Goal: Information Seeking & Learning: Learn about a topic

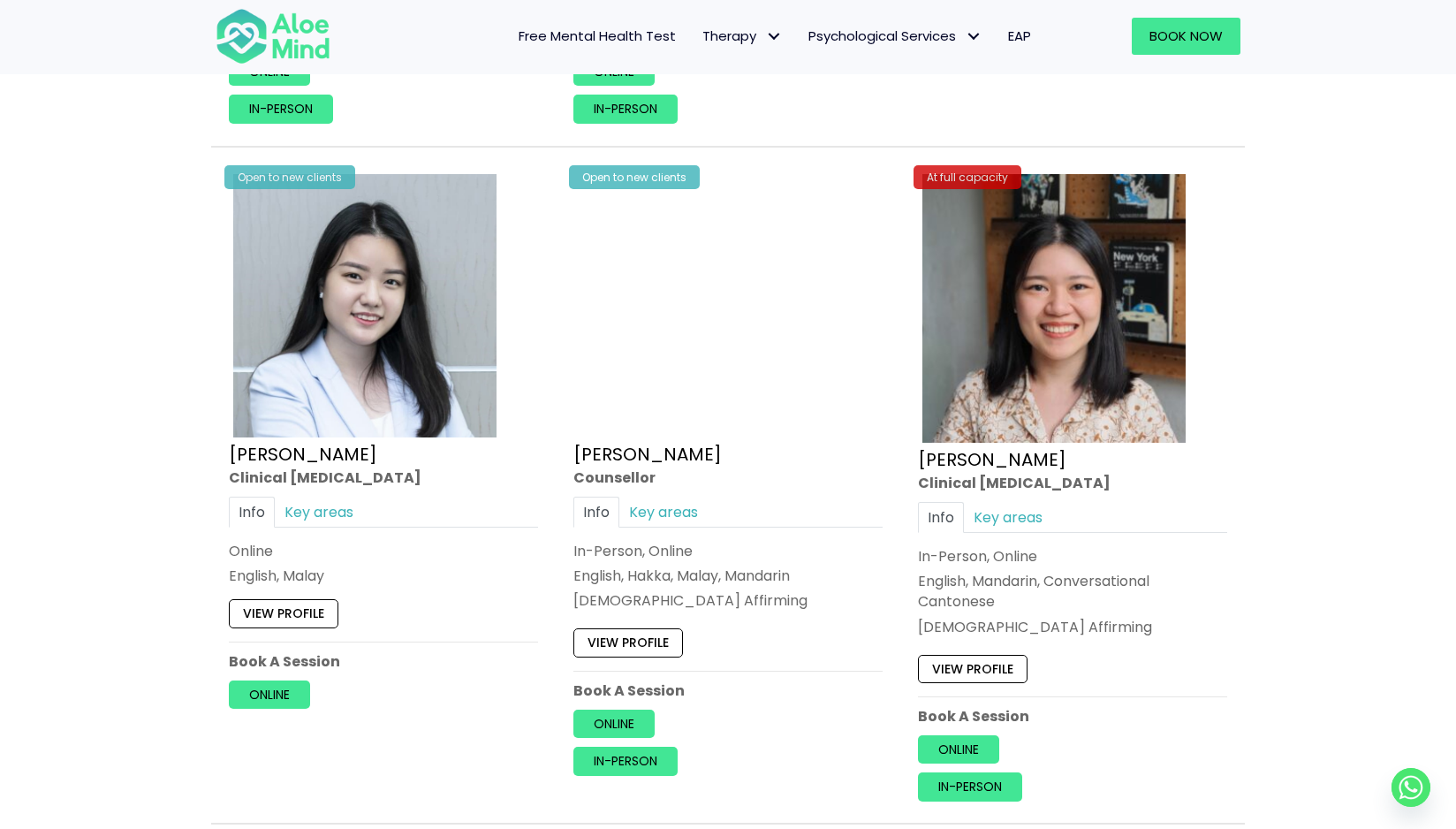
scroll to position [5414, 0]
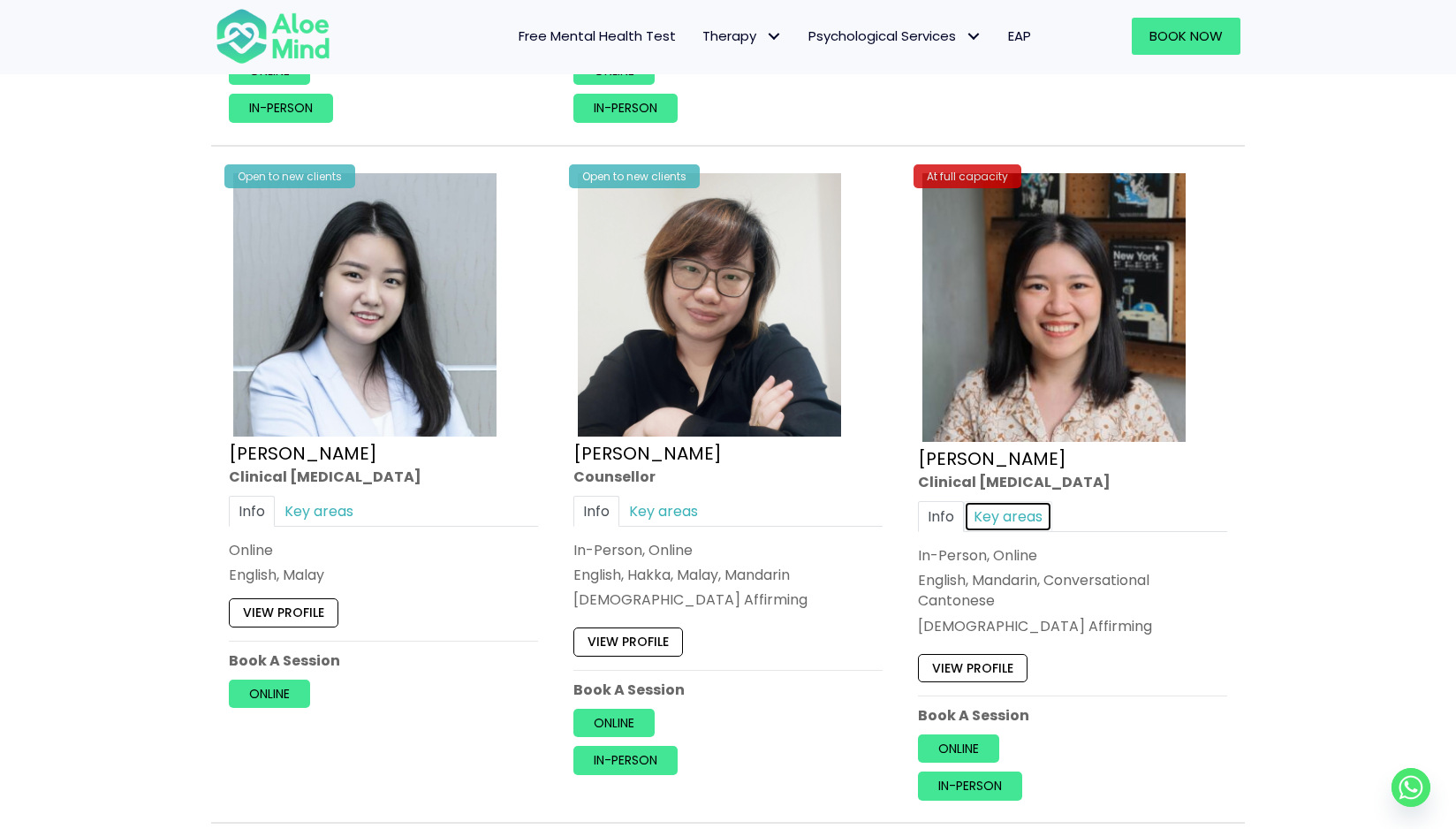
click at [1003, 519] on link "Key areas" at bounding box center [1008, 516] width 89 height 31
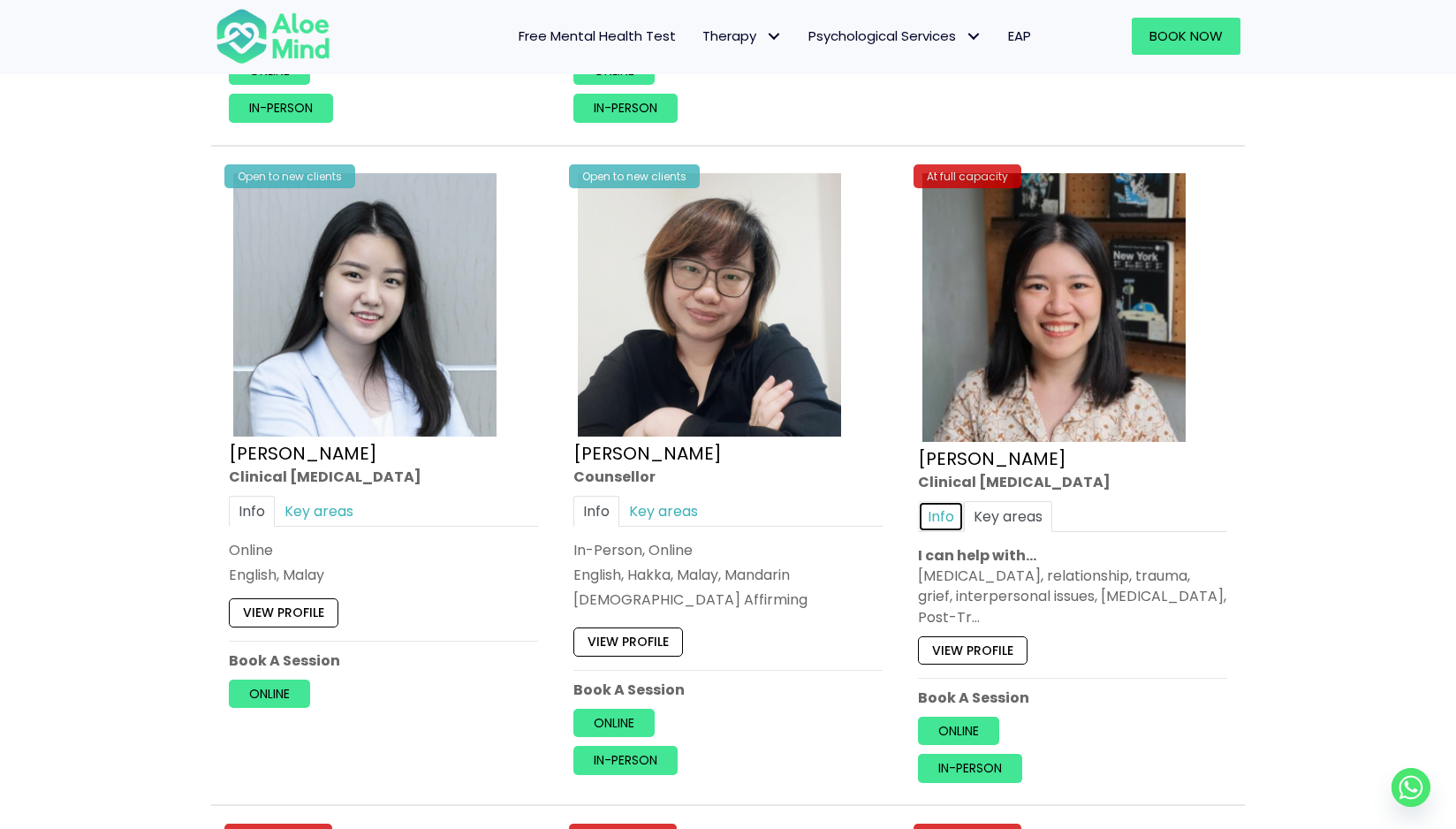
click at [940, 519] on link "Info" at bounding box center [941, 516] width 46 height 31
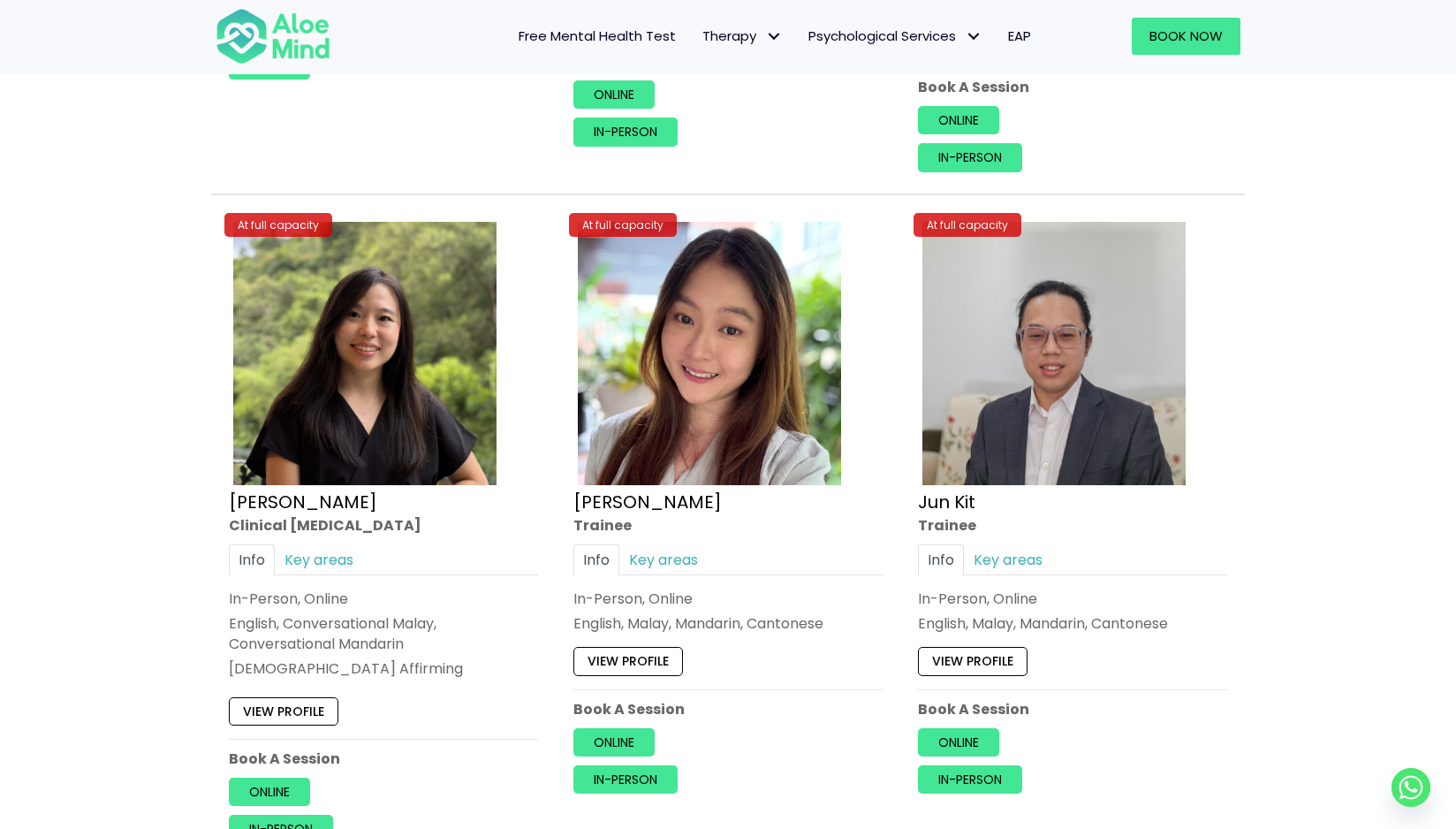
scroll to position [6044, 0]
click at [1003, 560] on link "Key areas" at bounding box center [1008, 559] width 89 height 31
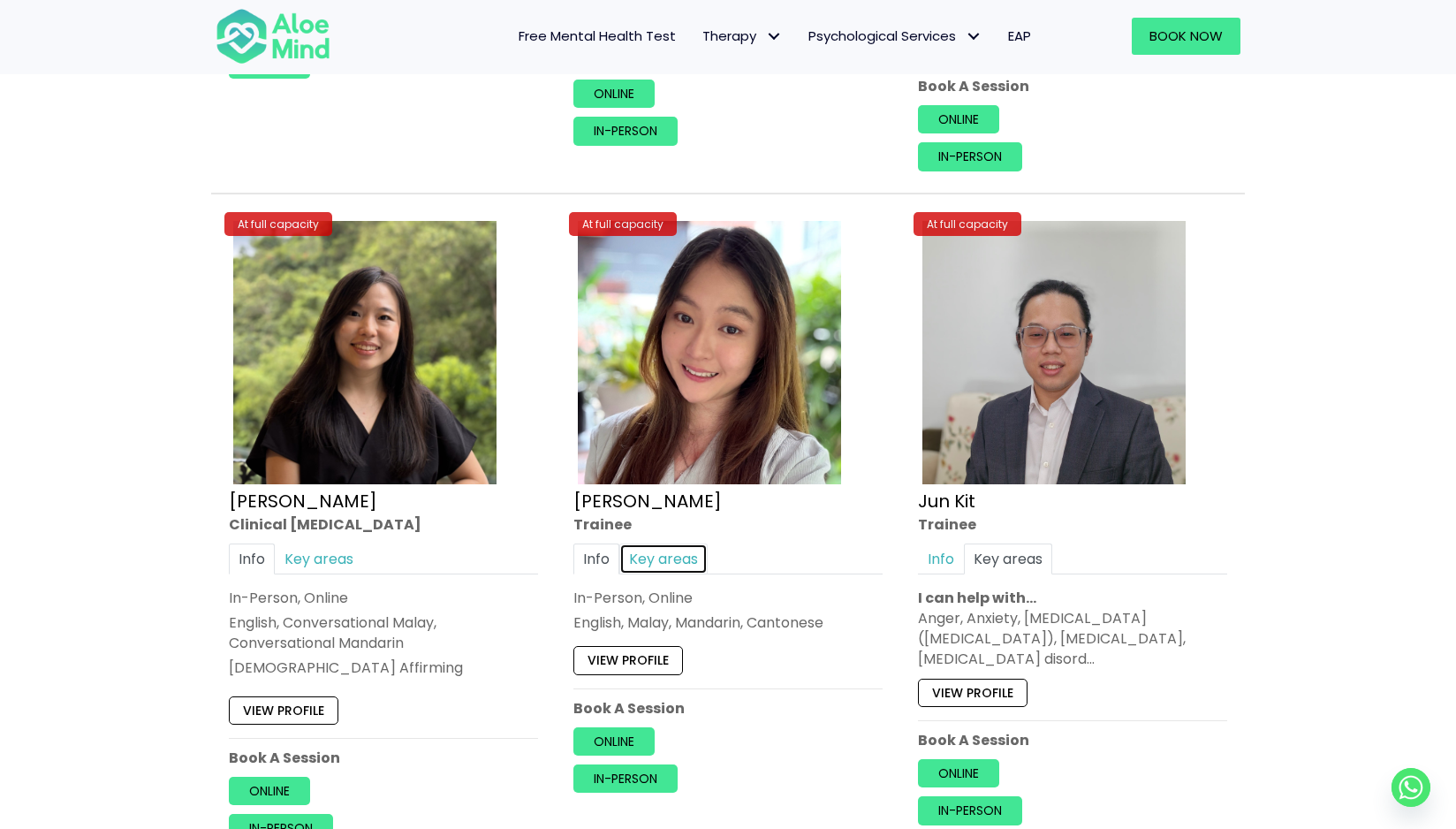
click at [644, 575] on link "Key areas" at bounding box center [663, 559] width 89 height 31
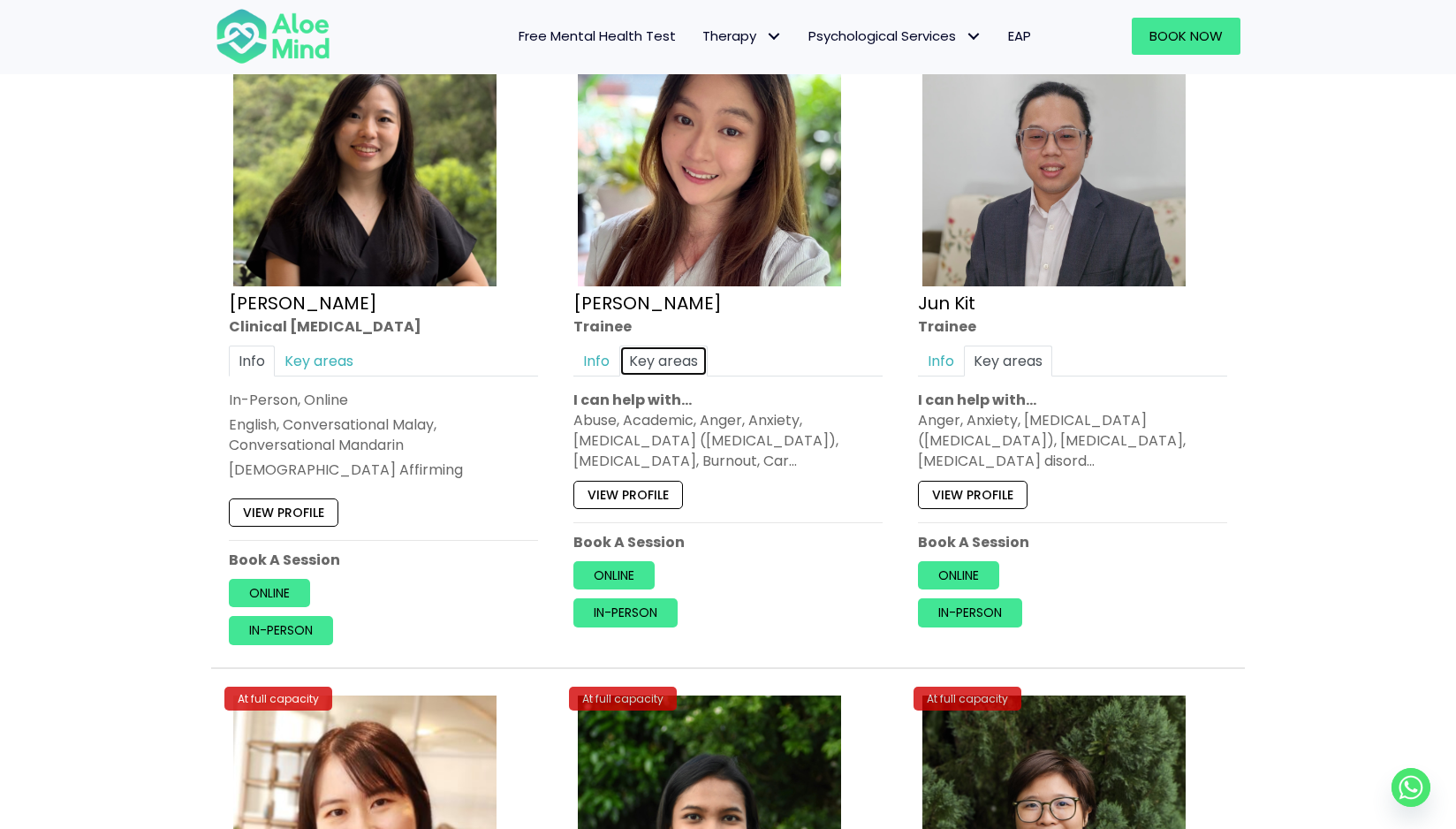
scroll to position [6279, 0]
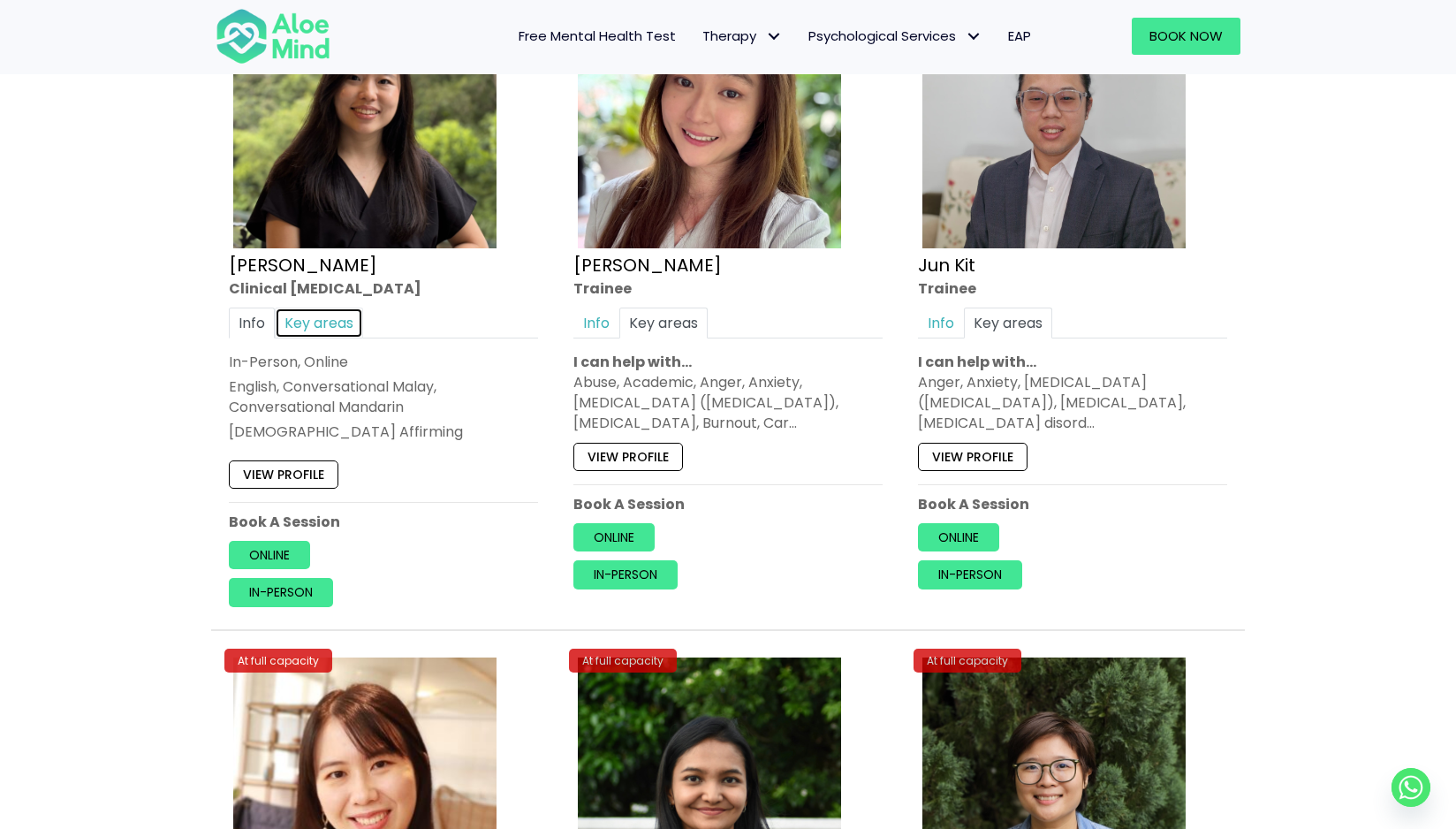
click at [318, 336] on link "Key areas" at bounding box center [318, 323] width 89 height 31
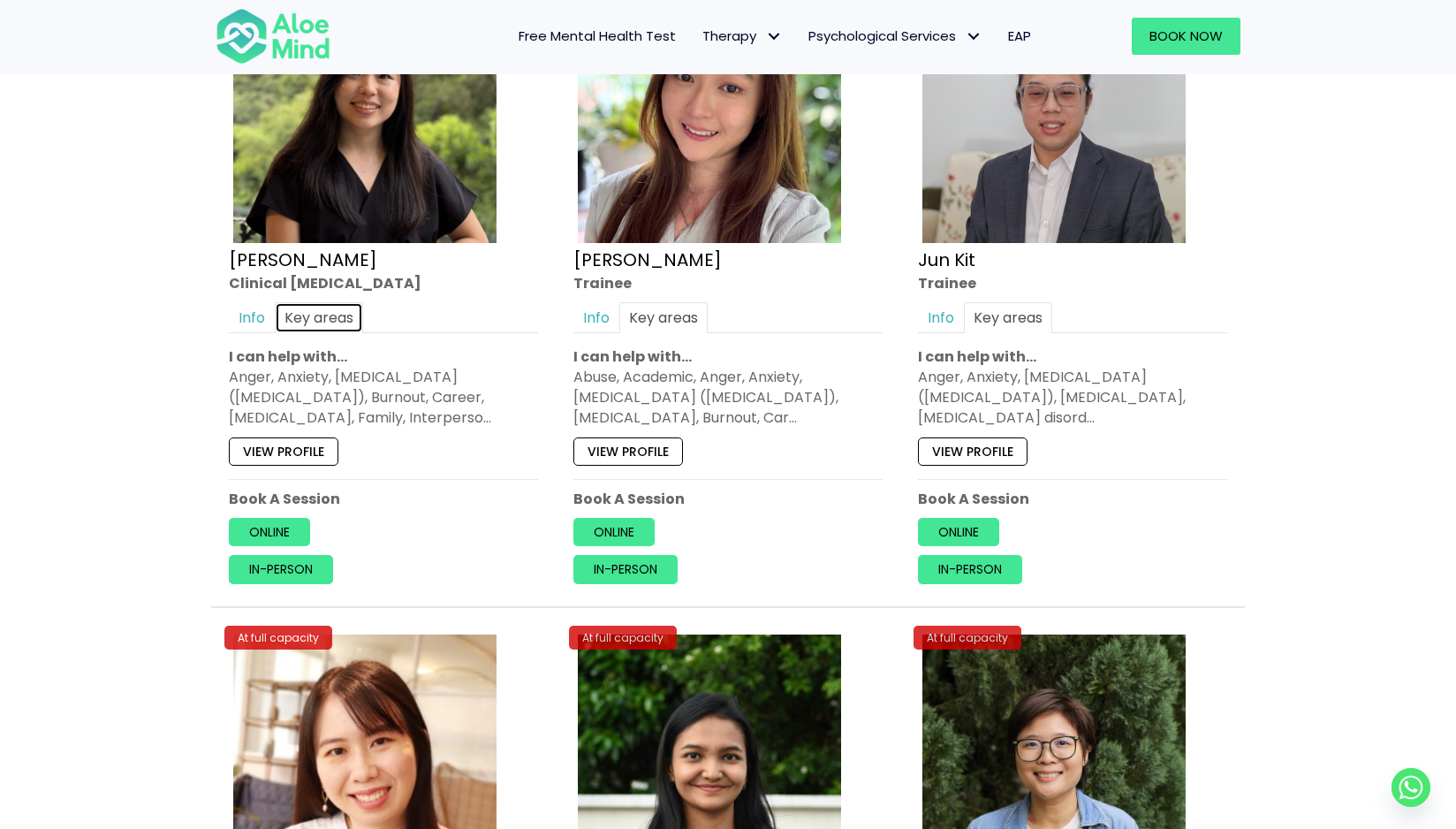
scroll to position [6286, 0]
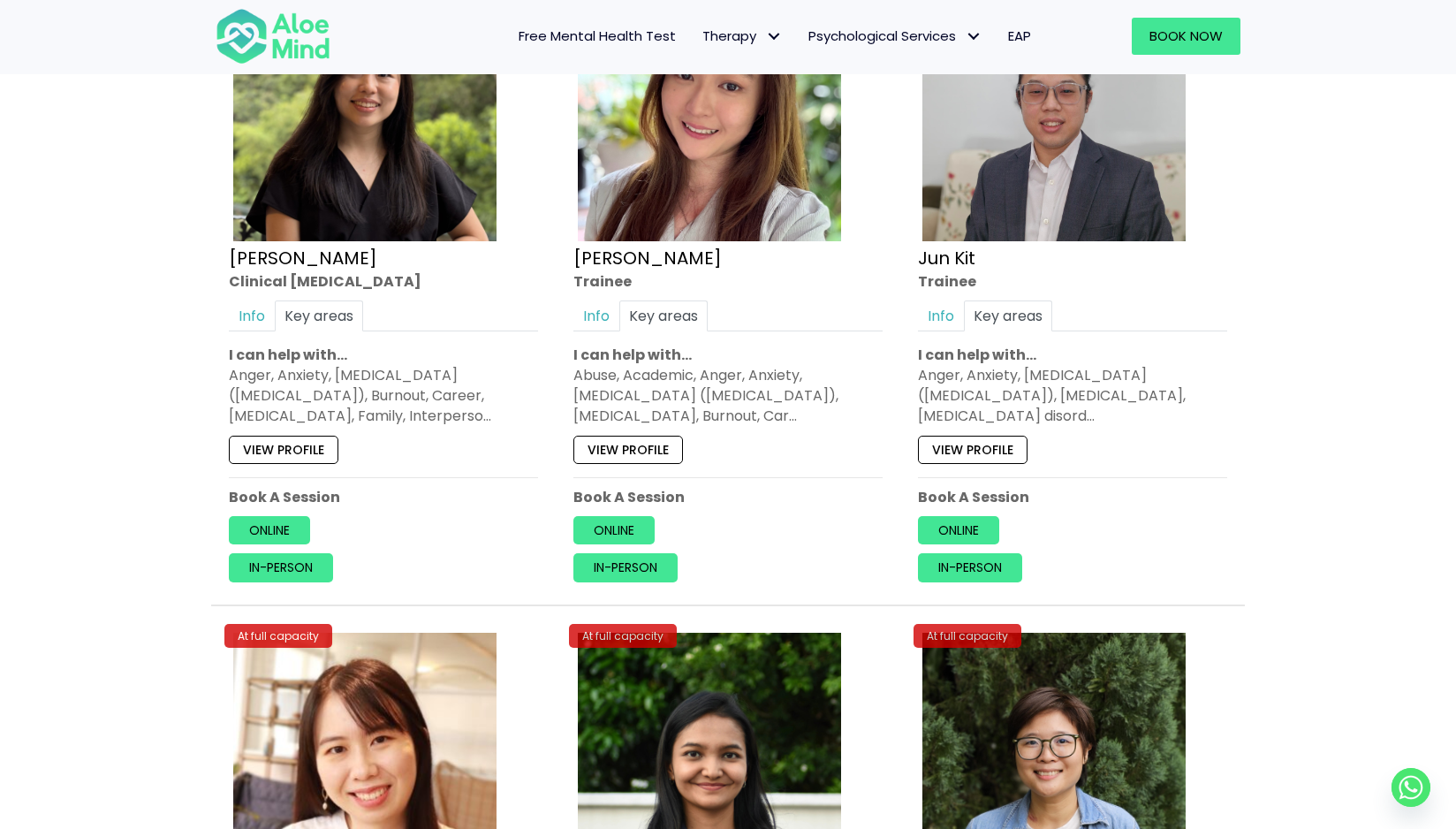
click at [877, 517] on p "Online" at bounding box center [728, 531] width 310 height 28
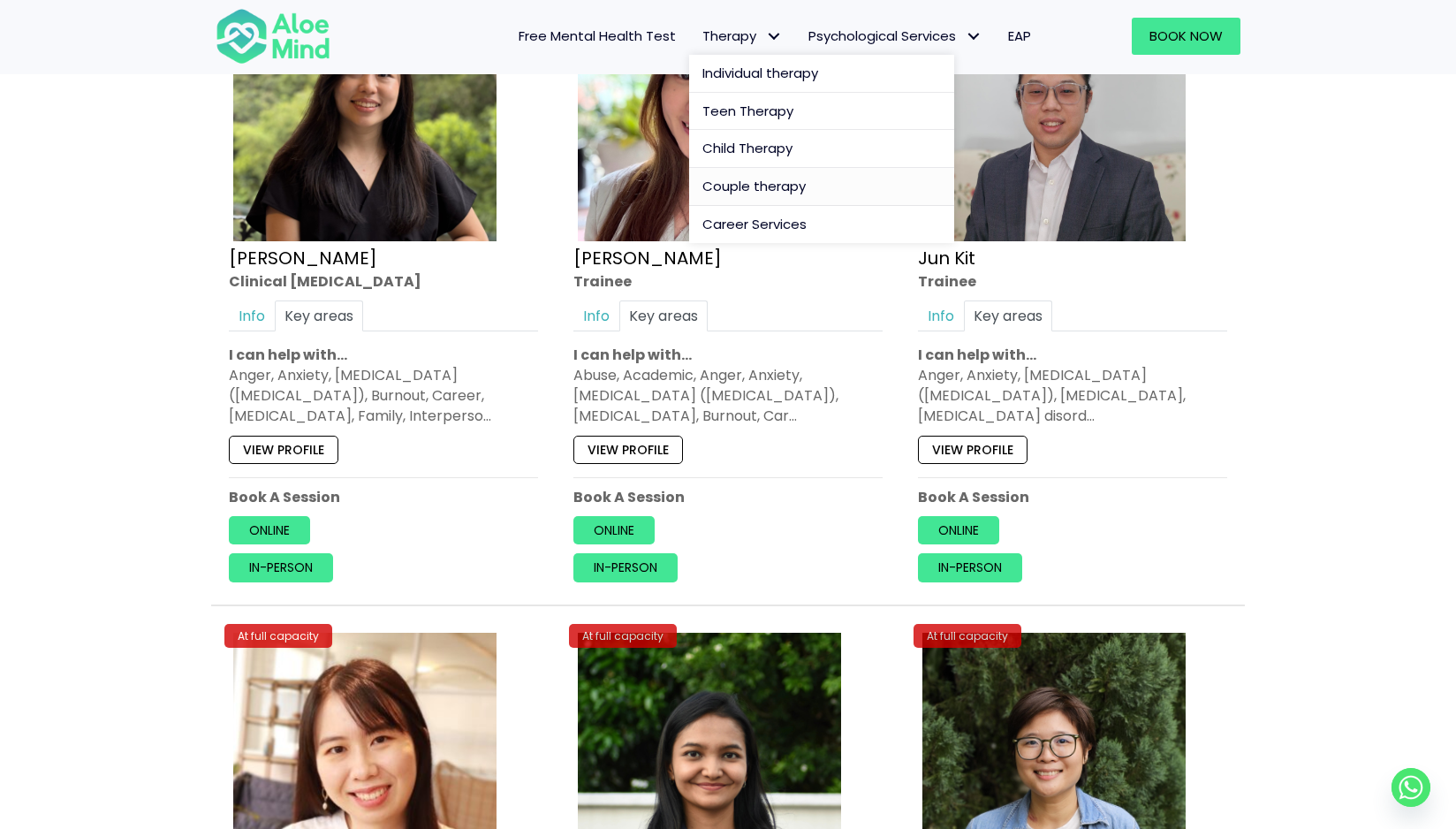
click at [769, 183] on span "Couple therapy" at bounding box center [754, 185] width 103 height 19
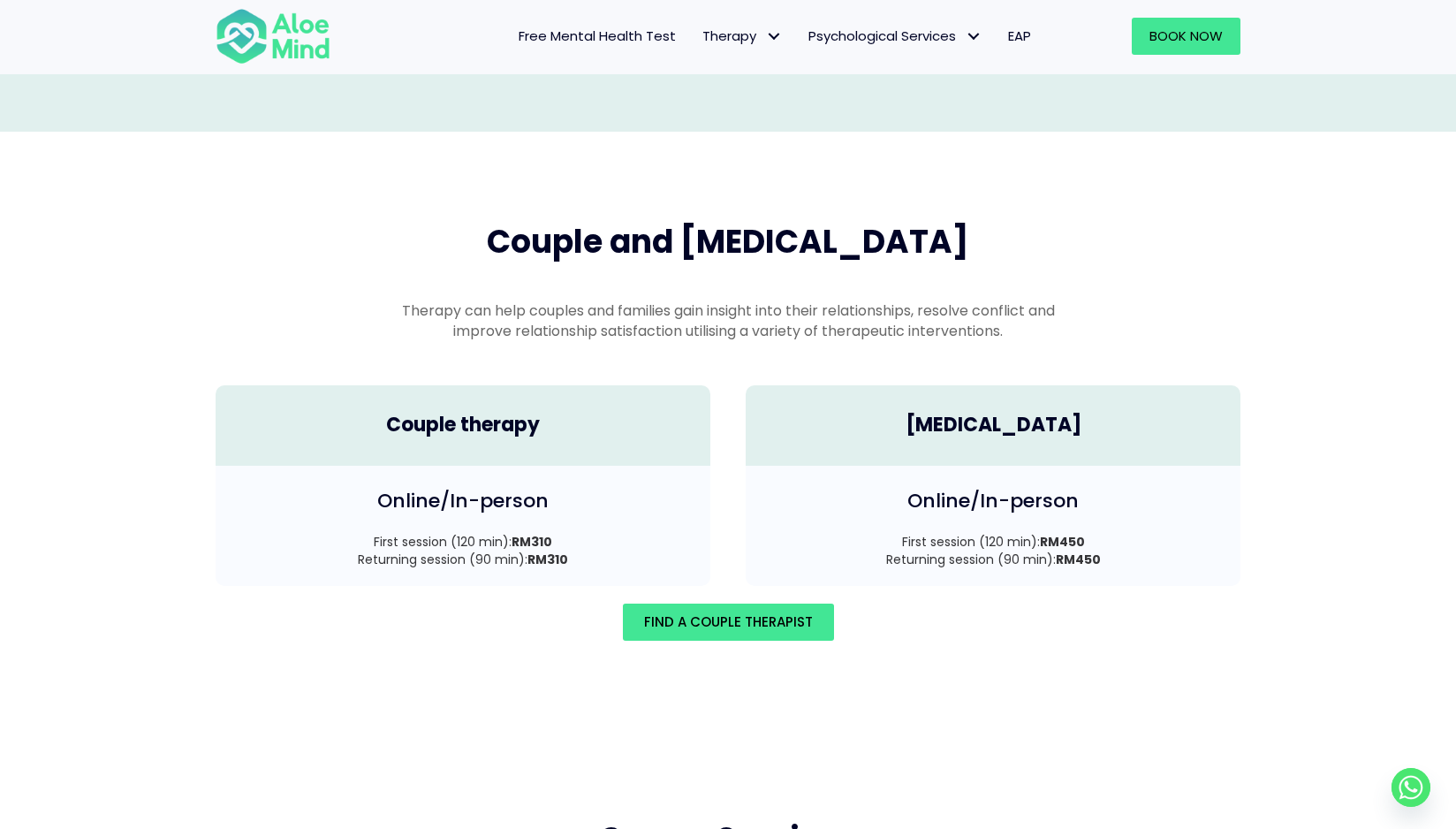
scroll to position [2443, 0]
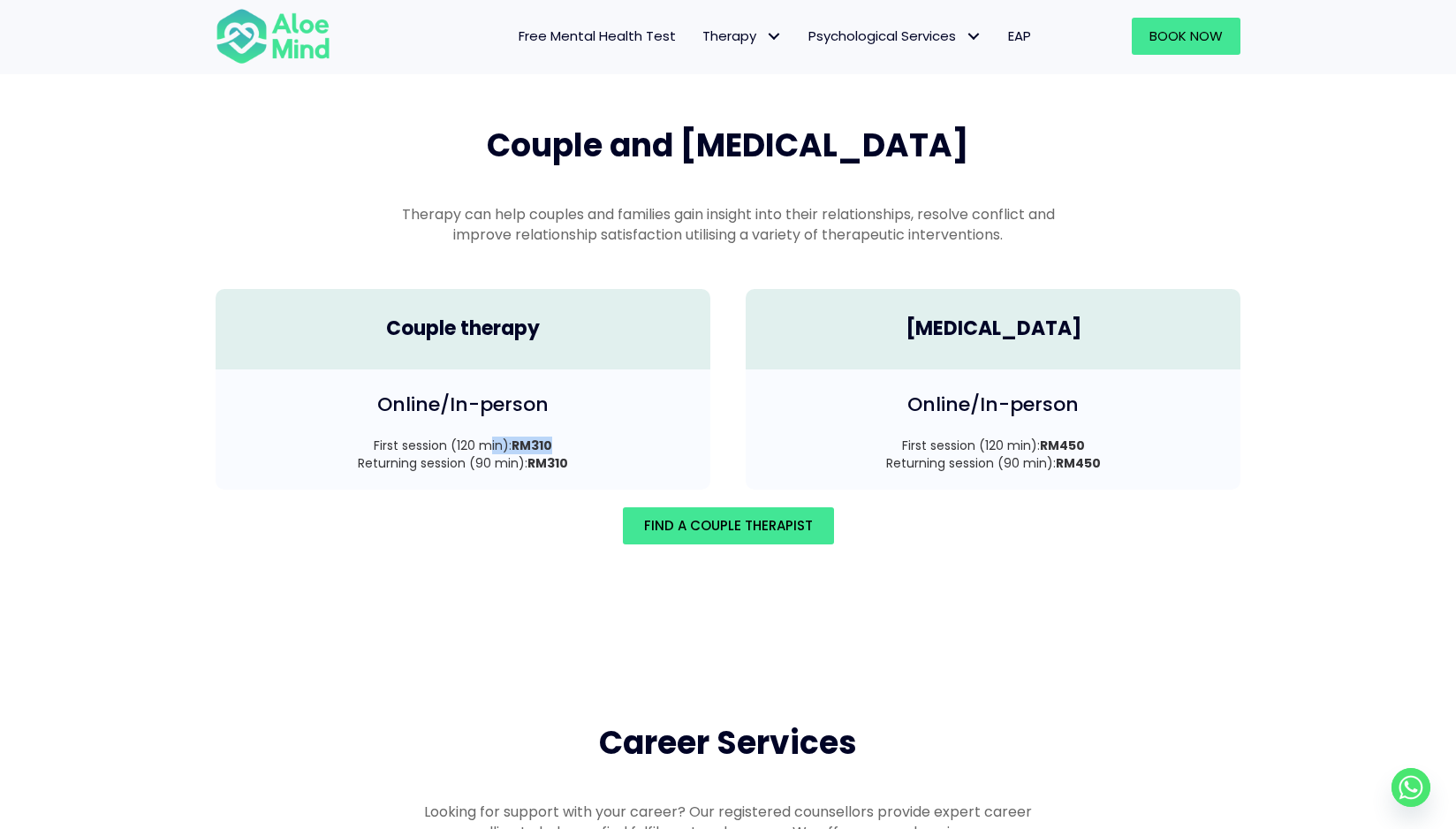
drag, startPoint x: 488, startPoint y: 424, endPoint x: 634, endPoint y: 424, distance: 146.0
click at [634, 436] on p "First session (120 min): RM310 Returning session (90 min): RM310" at bounding box center [464, 454] width 460 height 36
click at [660, 516] on link "Find A Couple Therapist" at bounding box center [728, 526] width 211 height 37
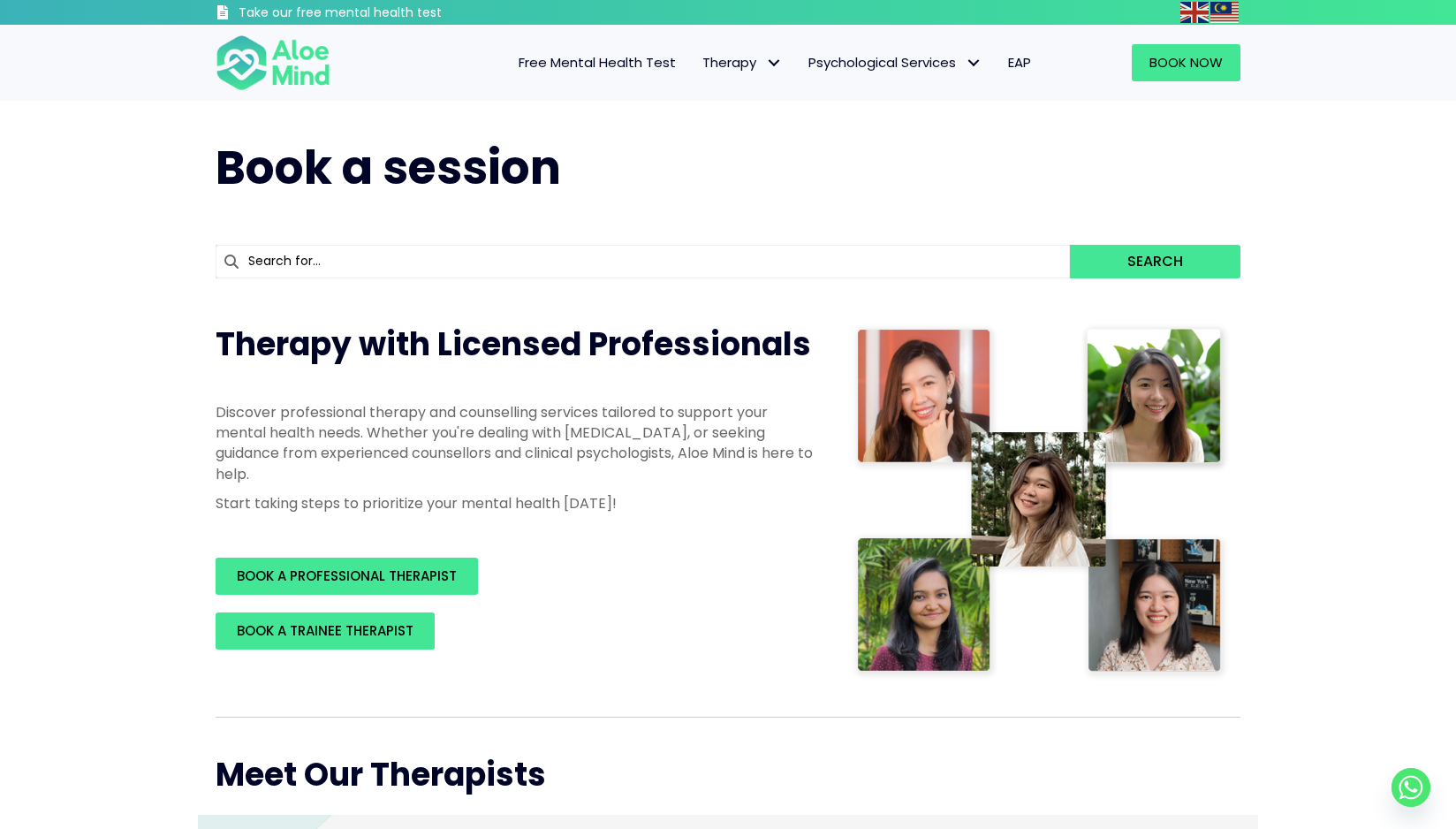
click at [1013, 64] on span "EAP" at bounding box center [1020, 61] width 23 height 19
